Goal: Navigation & Orientation: Find specific page/section

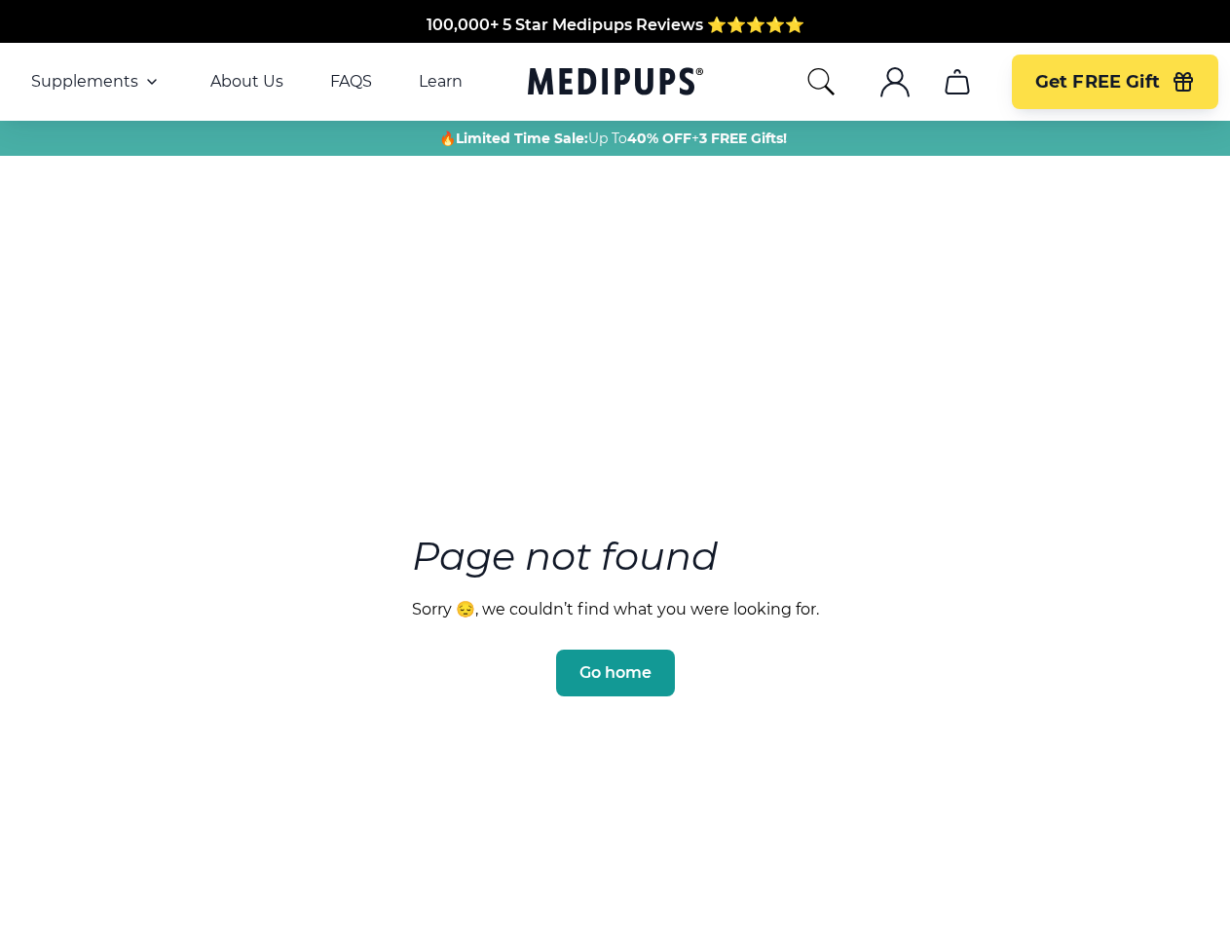
click at [614, 467] on section "Page not found Sorry 😔, we couldn’t find what you were looking for. Go home" at bounding box center [615, 569] width 1230 height 748
click at [96, 82] on span "Supplements" at bounding box center [84, 81] width 107 height 19
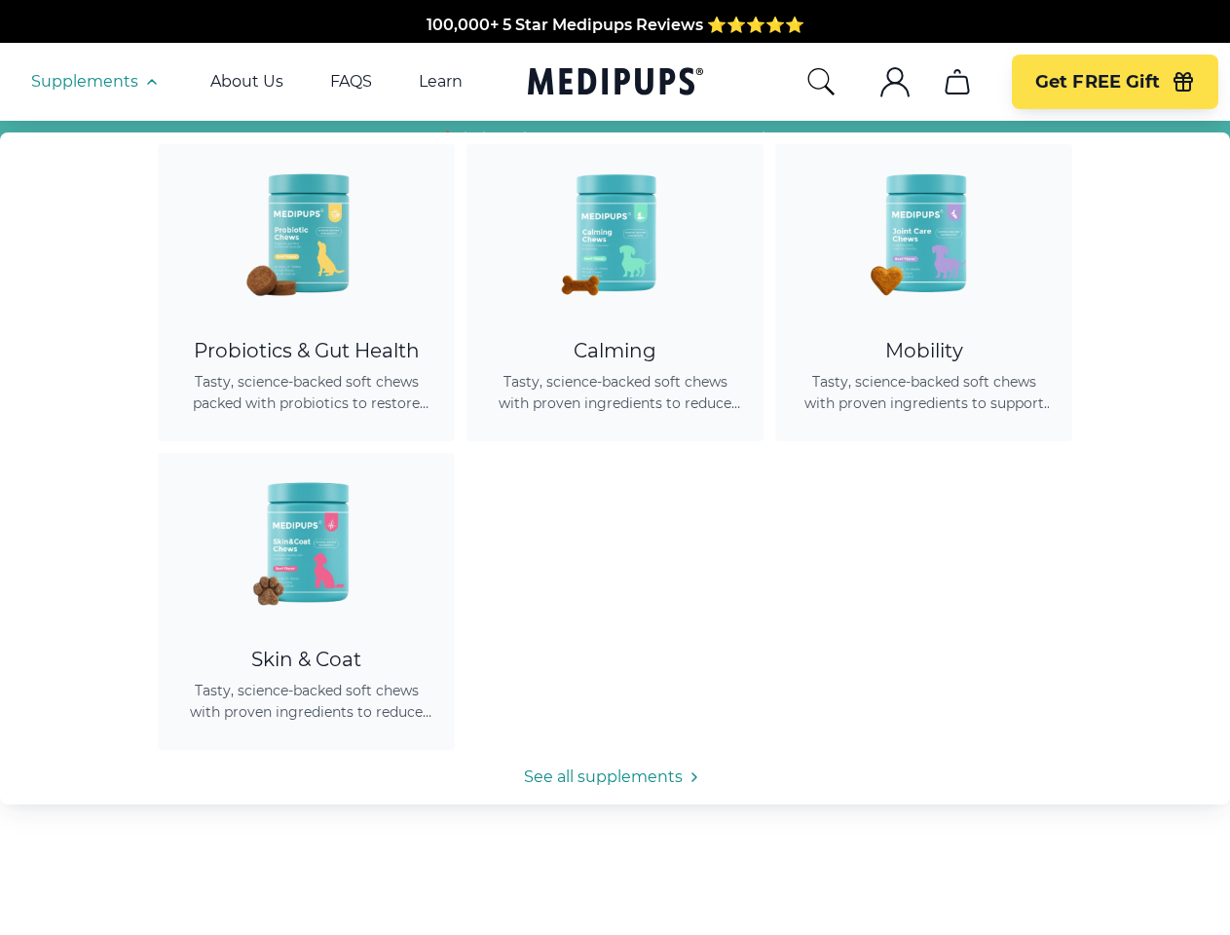
click at [150, 82] on icon "button" at bounding box center [151, 81] width 23 height 23
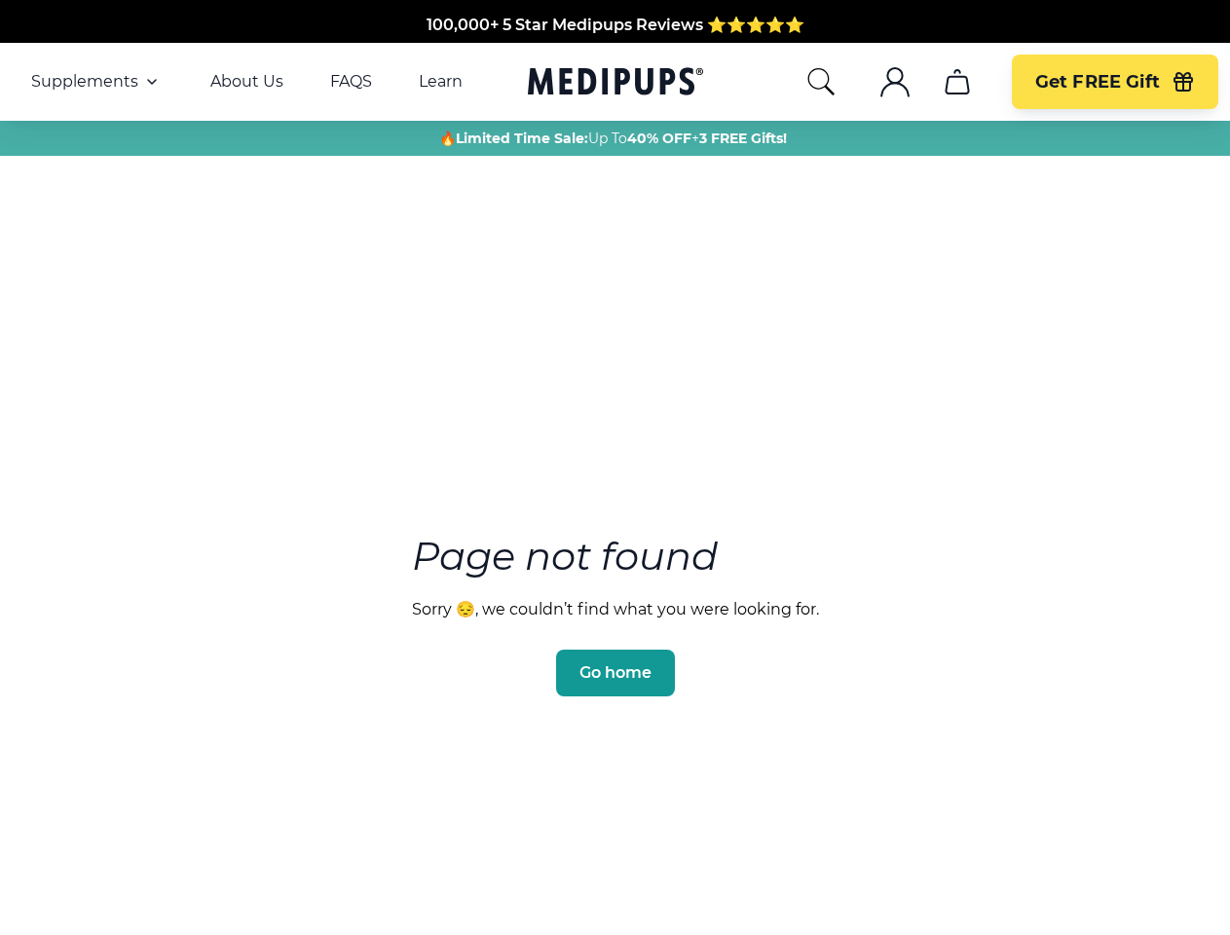
click at [820, 82] on icon "search" at bounding box center [820, 81] width 31 height 31
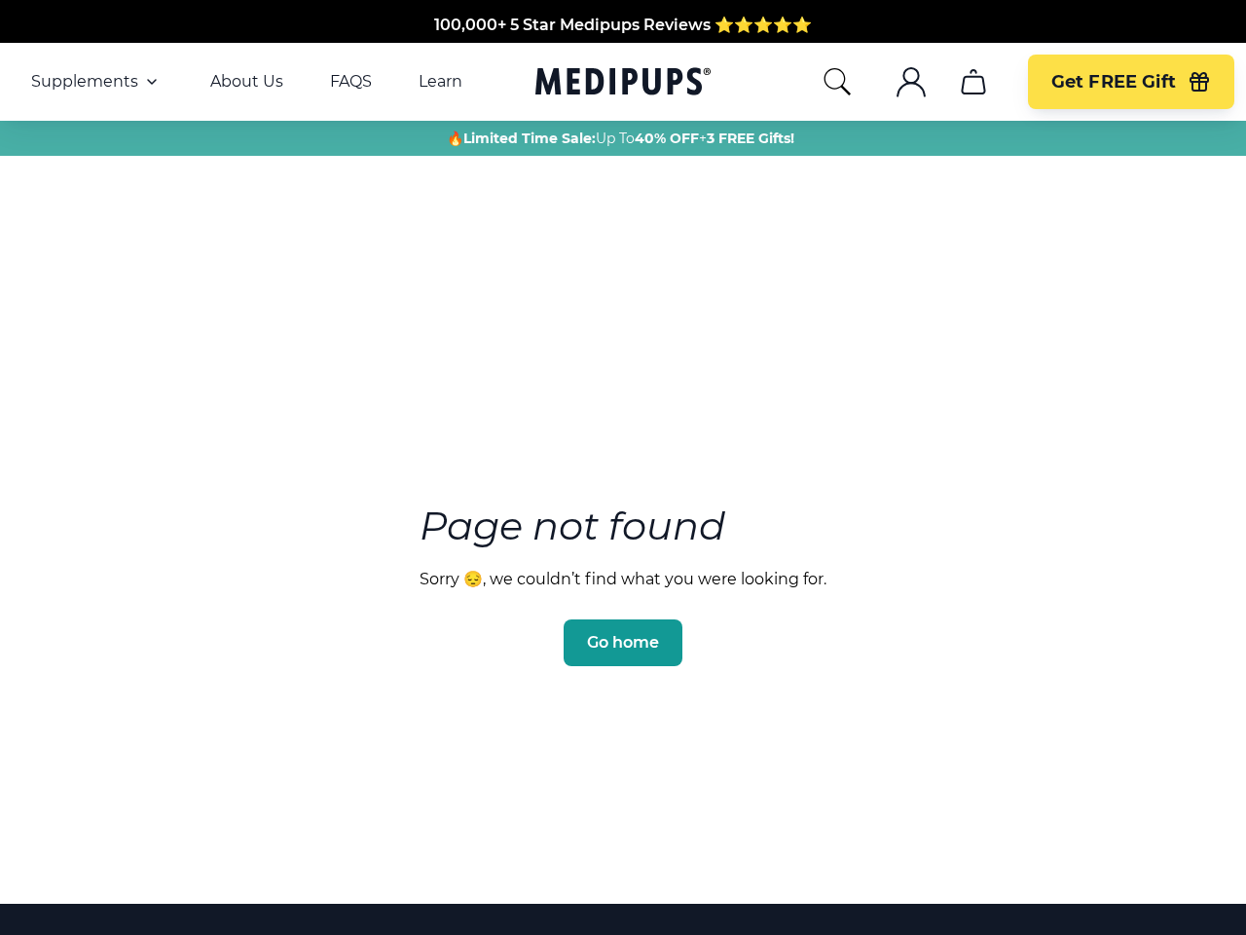
click at [896, 82] on icon ".cls-1{fill:none;stroke:currentColor;stroke-miterlimit:10;stroke-width:1.5px;}" at bounding box center [911, 81] width 31 height 31
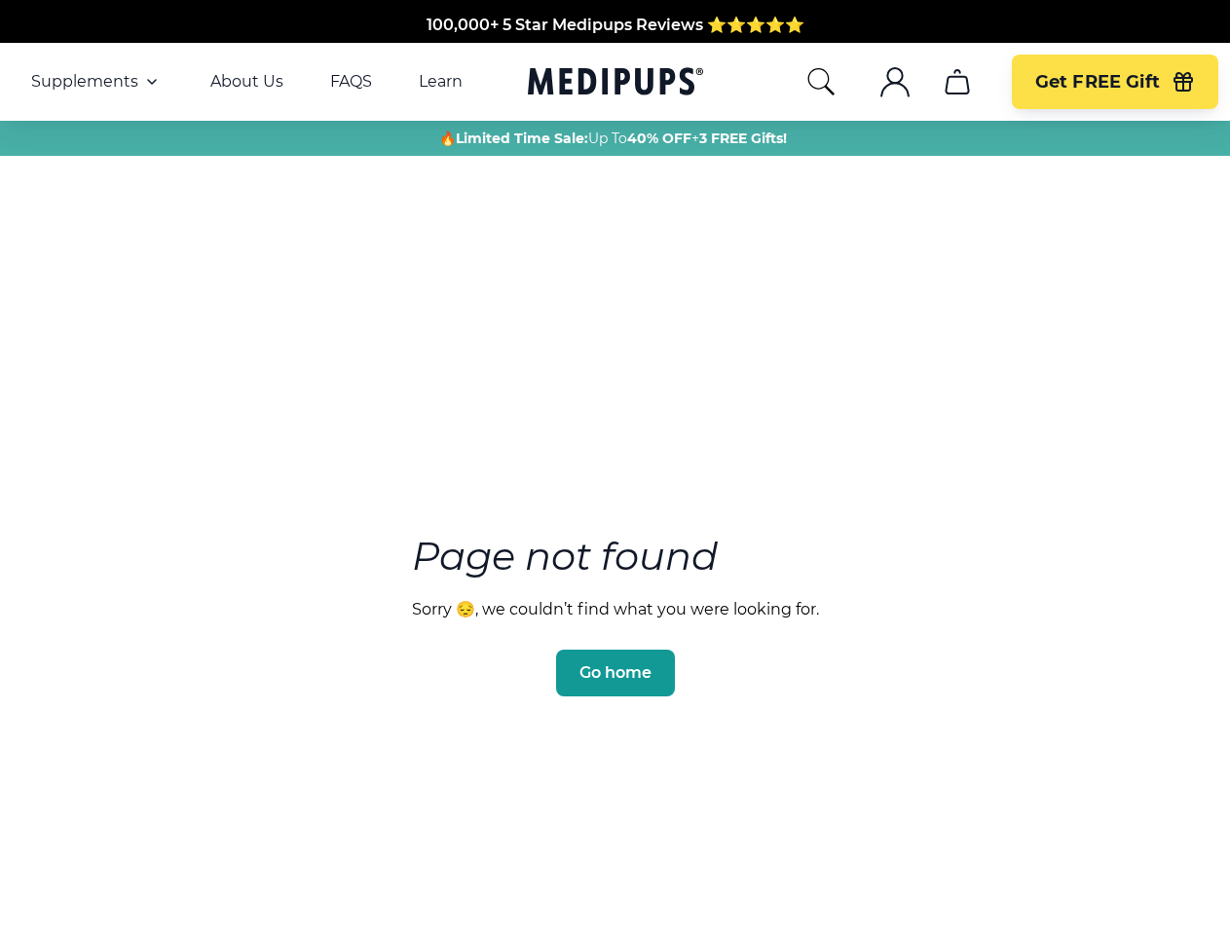
click at [956, 82] on icon "cart" at bounding box center [956, 81] width 31 height 31
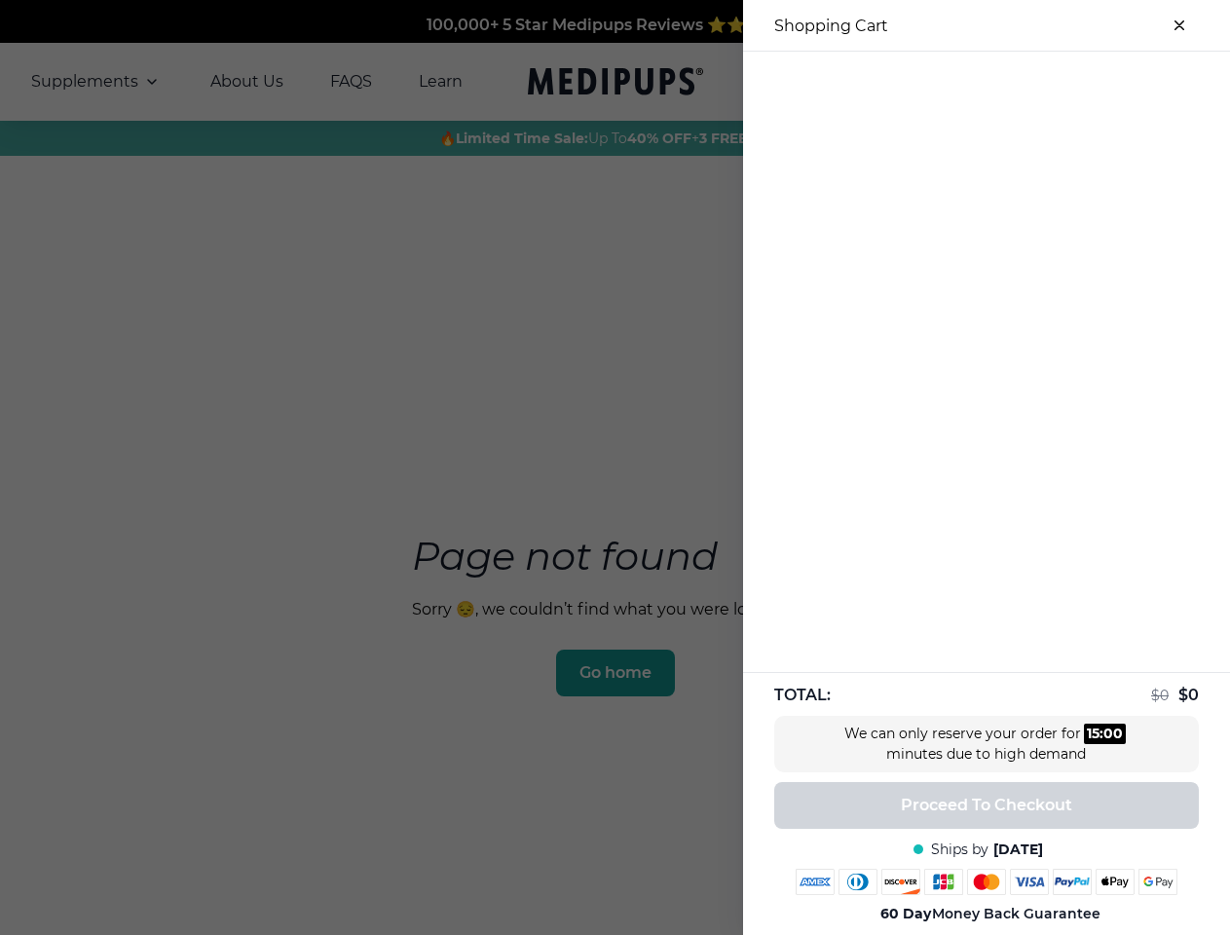
click at [956, 82] on div at bounding box center [986, 68] width 487 height 32
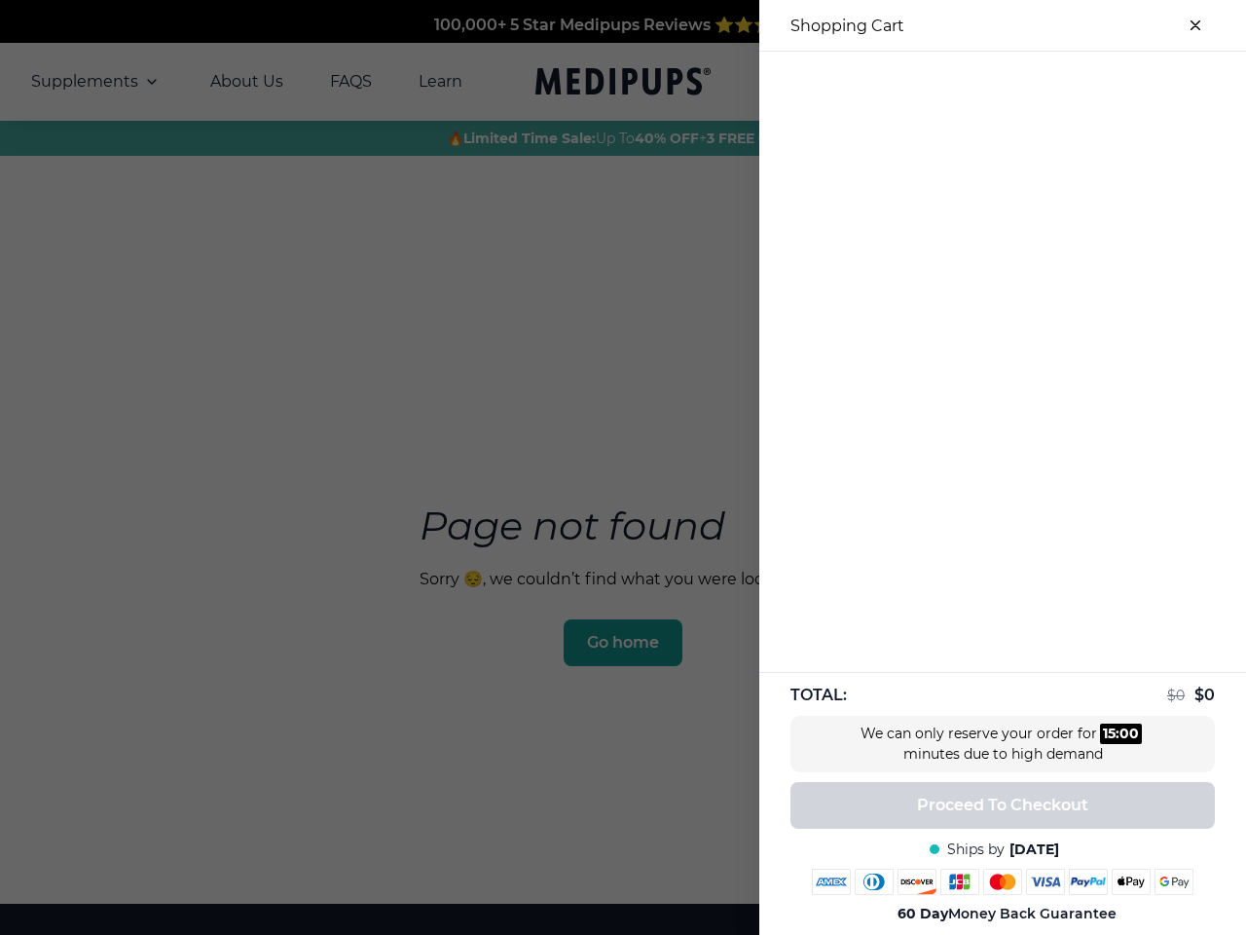
click at [1114, 82] on div at bounding box center [1002, 68] width 487 height 32
